Goal: Find specific page/section: Find specific page/section

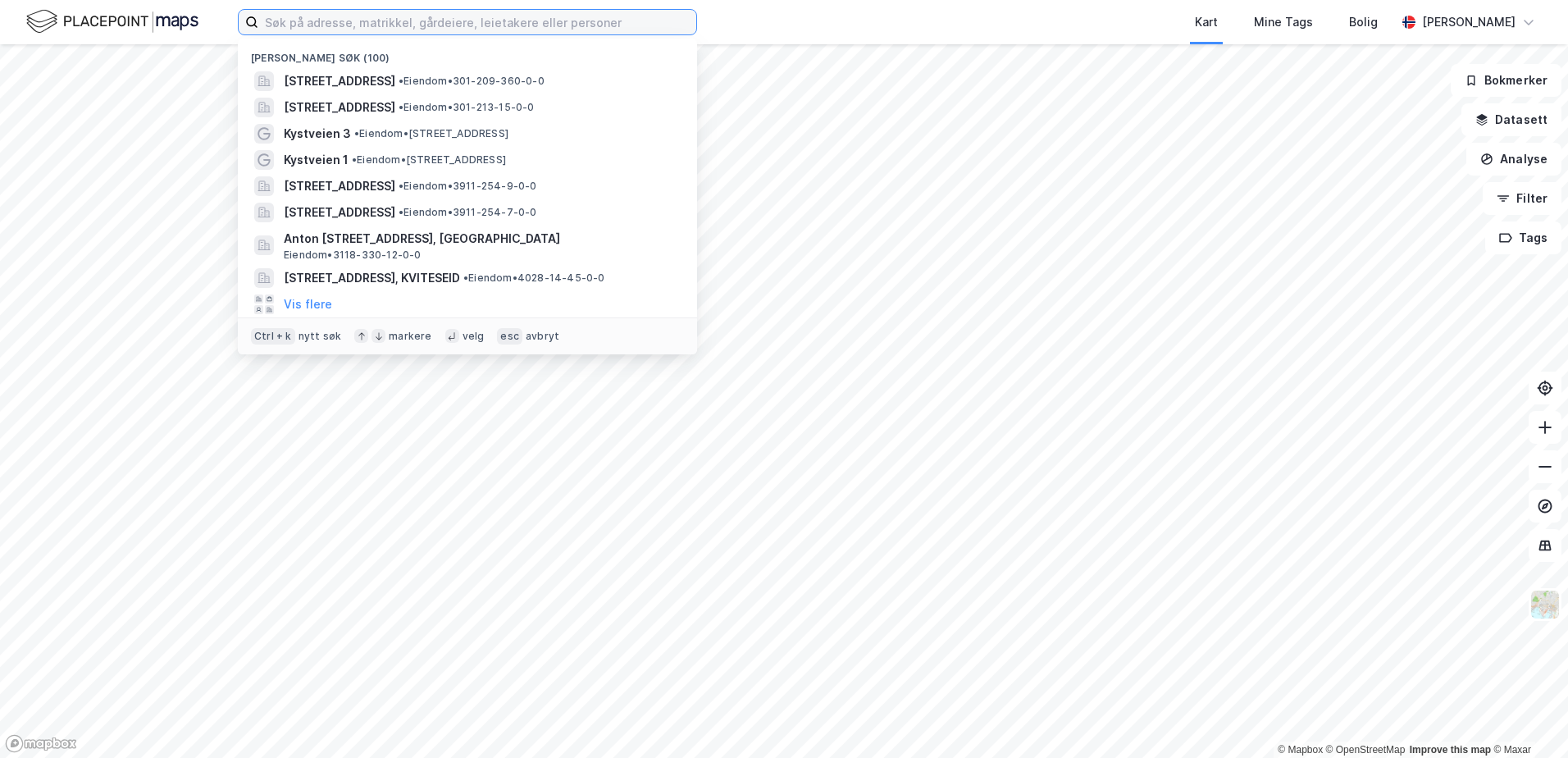
click at [295, 23] on input at bounding box center [478, 22] width 438 height 25
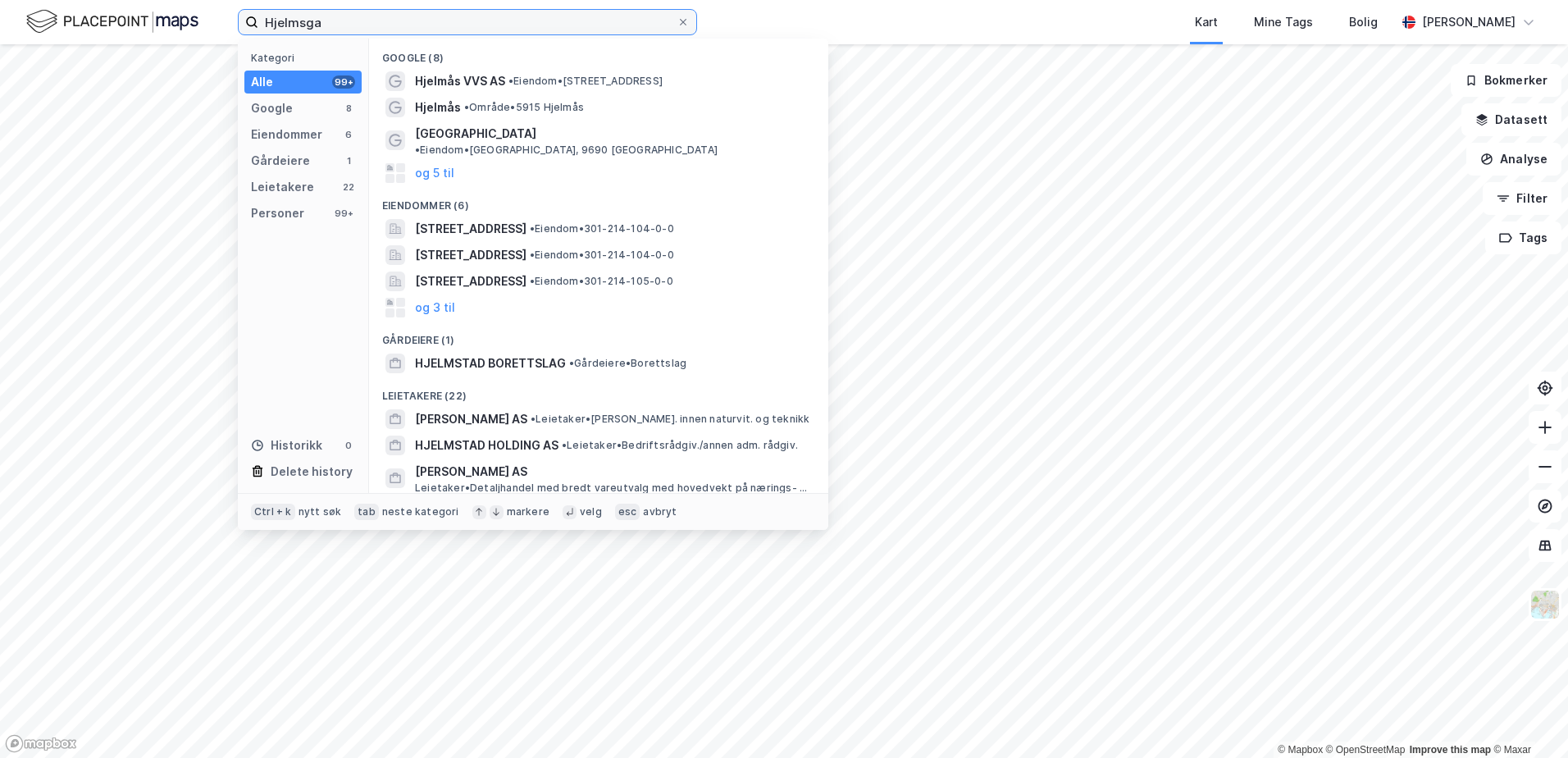
type input "Hjelmsga"
click at [491, 246] on span "[STREET_ADDRESS]" at bounding box center [470, 255] width 111 height 20
